Goal: Task Accomplishment & Management: Manage account settings

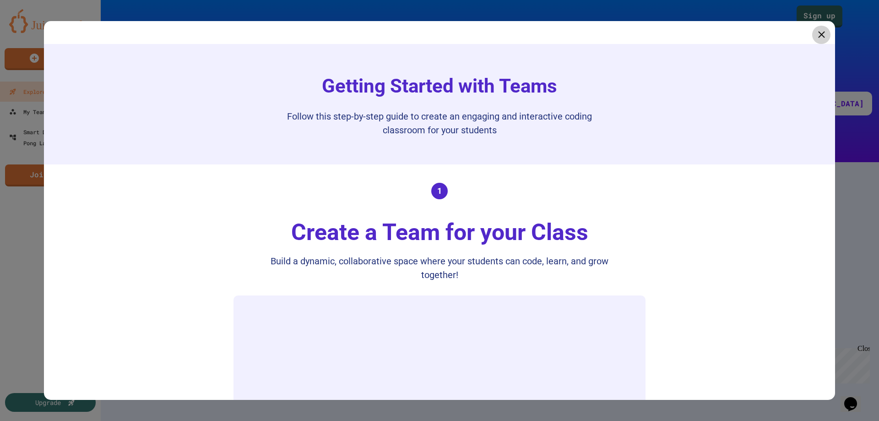
click at [816, 38] on icon at bounding box center [821, 34] width 11 height 11
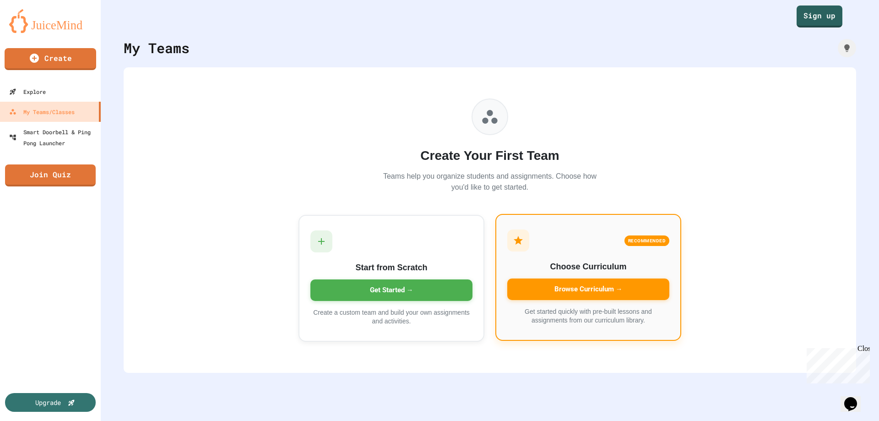
click at [537, 288] on div "Browse Curriculum →" at bounding box center [588, 289] width 162 height 22
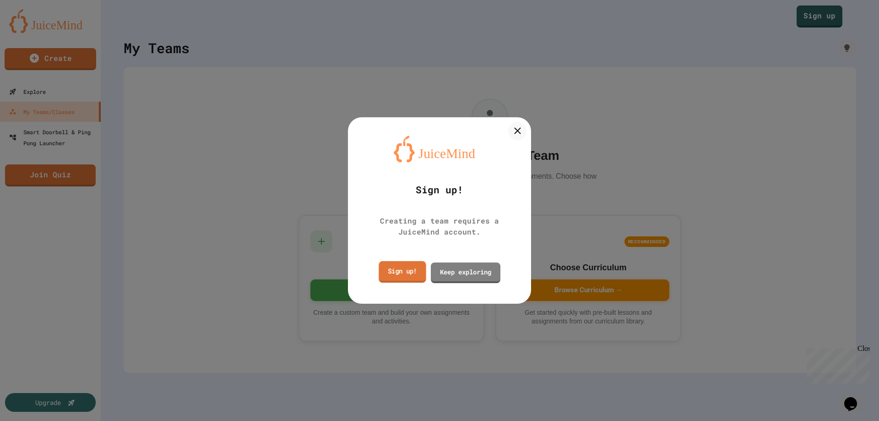
click at [412, 274] on link "Sign up!" at bounding box center [402, 272] width 47 height 22
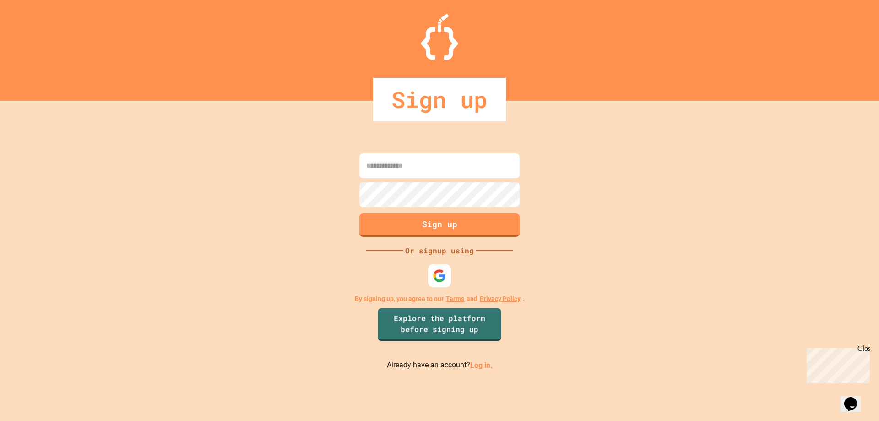
click at [479, 365] on link "Log in." at bounding box center [481, 364] width 22 height 9
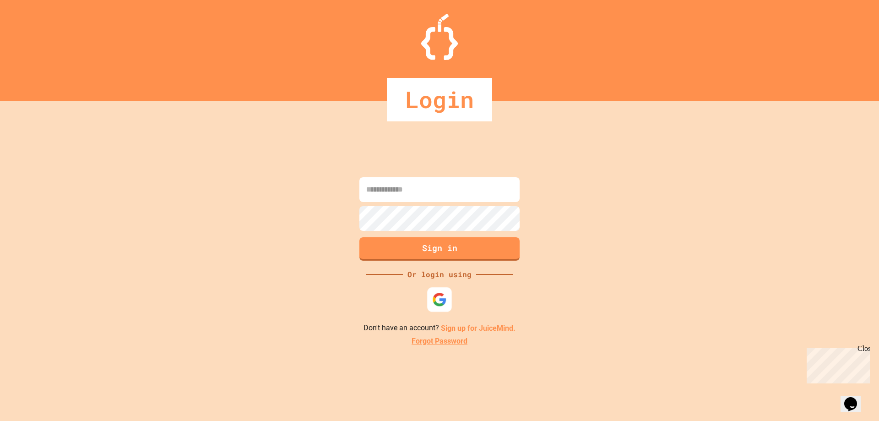
click at [441, 297] on img at bounding box center [439, 299] width 15 height 15
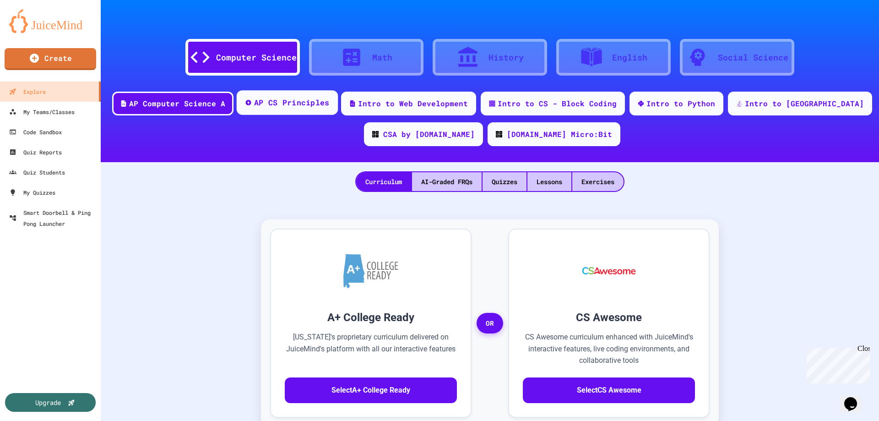
click at [304, 105] on div "AP CS Principles" at bounding box center [292, 102] width 76 height 11
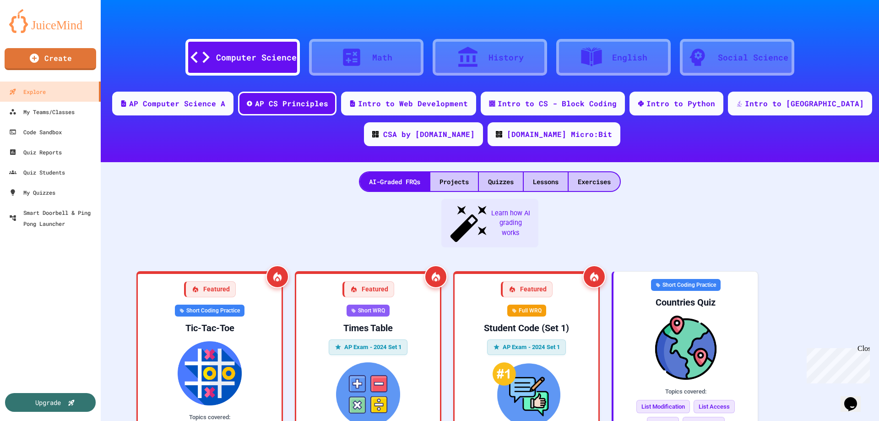
click at [774, 91] on div "Computer Science Math History English Social Science AP Computer Science A AP C…" at bounding box center [490, 81] width 778 height 162
click at [774, 99] on div "Intro to [GEOGRAPHIC_DATA]" at bounding box center [804, 102] width 123 height 11
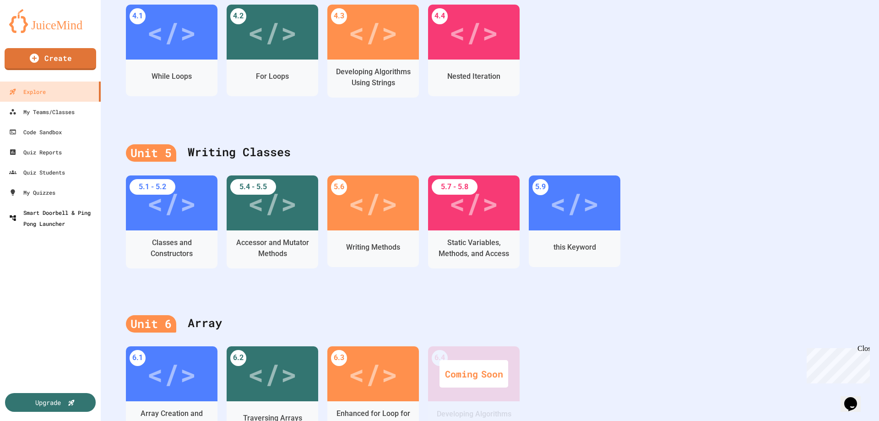
scroll to position [763, 0]
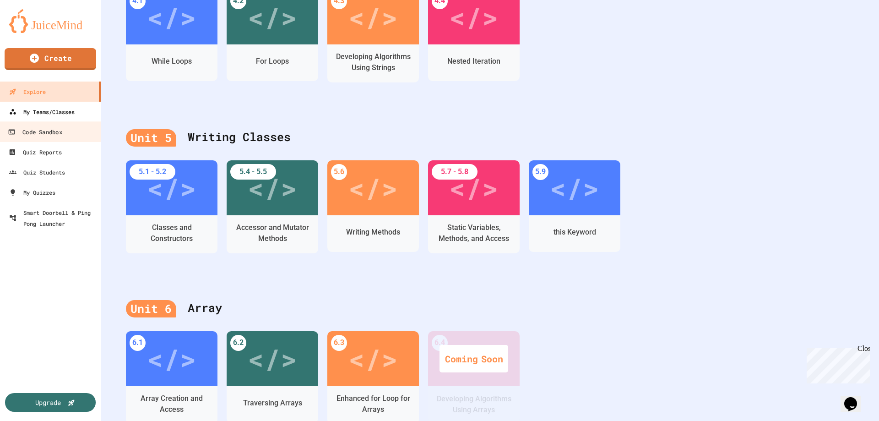
click at [42, 119] on link "My Teams/Classes" at bounding box center [50, 112] width 101 height 20
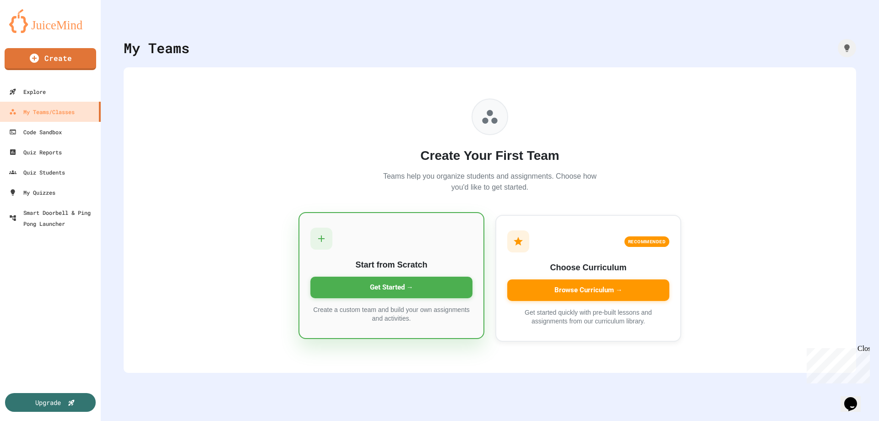
click at [574, 292] on div "Browse Curriculum →" at bounding box center [588, 290] width 162 height 22
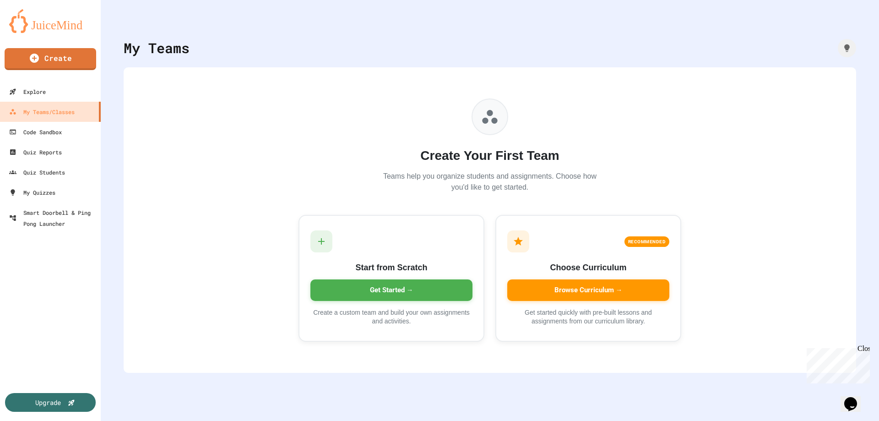
type input "*"
type input "*******"
